Goal: Task Accomplishment & Management: Manage account settings

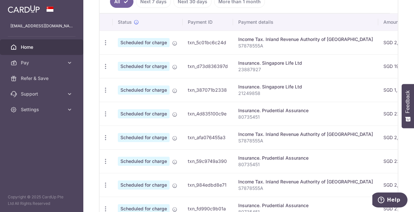
scroll to position [138, 0]
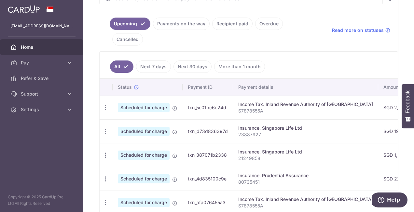
click at [197, 24] on body "[EMAIL_ADDRESS][DOMAIN_NAME] Home Pay Payments Recipients Cards Refer & Save Su…" at bounding box center [207, 106] width 414 height 212
click at [189, 21] on link "Payments on the way" at bounding box center [181, 24] width 57 height 12
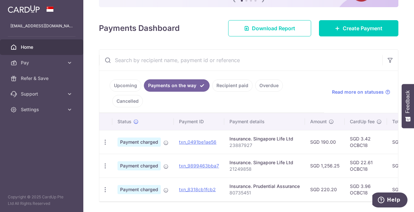
scroll to position [83, 0]
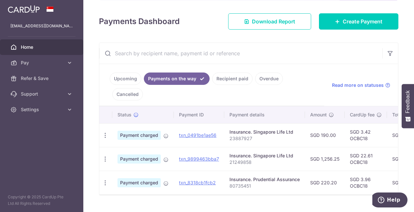
click at [228, 79] on link "Recipient paid" at bounding box center [232, 79] width 40 height 12
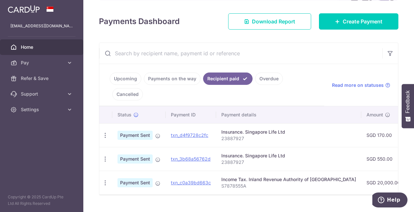
click at [179, 79] on link "Payments on the way" at bounding box center [172, 79] width 57 height 12
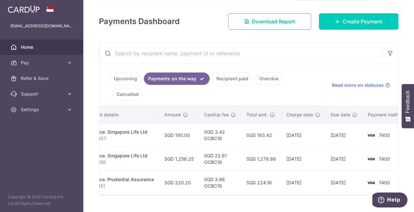
scroll to position [0, 153]
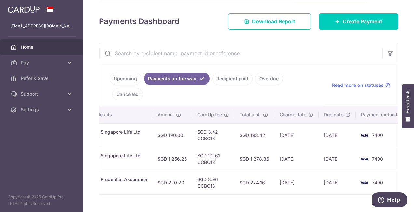
click at [121, 77] on link "Upcoming" at bounding box center [126, 79] width 32 height 12
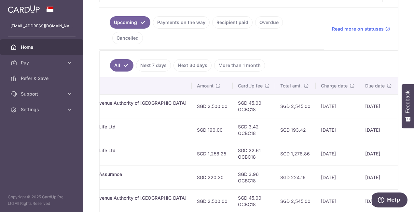
scroll to position [148, 0]
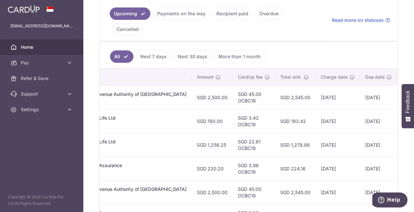
drag, startPoint x: 251, startPoint y: 212, endPoint x: 216, endPoint y: 212, distance: 34.5
click at [216, 212] on html "[EMAIL_ADDRESS][DOMAIN_NAME] Home Pay Payments Recipients Cards Refer & Save Su…" at bounding box center [207, 106] width 414 height 212
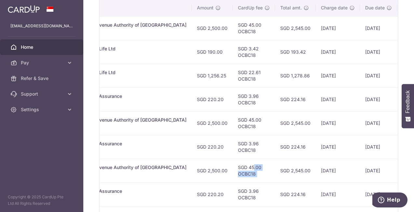
scroll to position [252, 0]
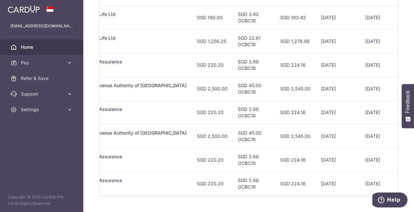
click at [233, 176] on td "SGD 3.96 OCBC18" at bounding box center [254, 184] width 42 height 24
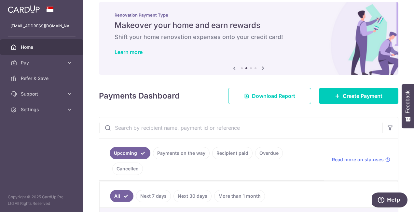
scroll to position [0, 0]
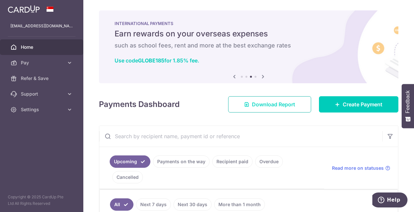
click at [281, 106] on span "Download Report" at bounding box center [273, 105] width 43 height 8
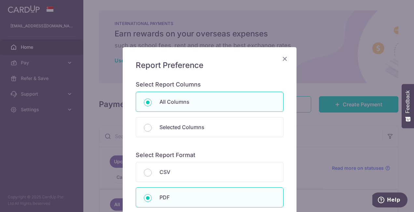
scroll to position [33, 0]
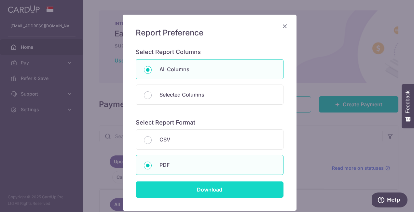
click at [193, 187] on input "Download" at bounding box center [210, 190] width 148 height 16
